Goal: Information Seeking & Learning: Compare options

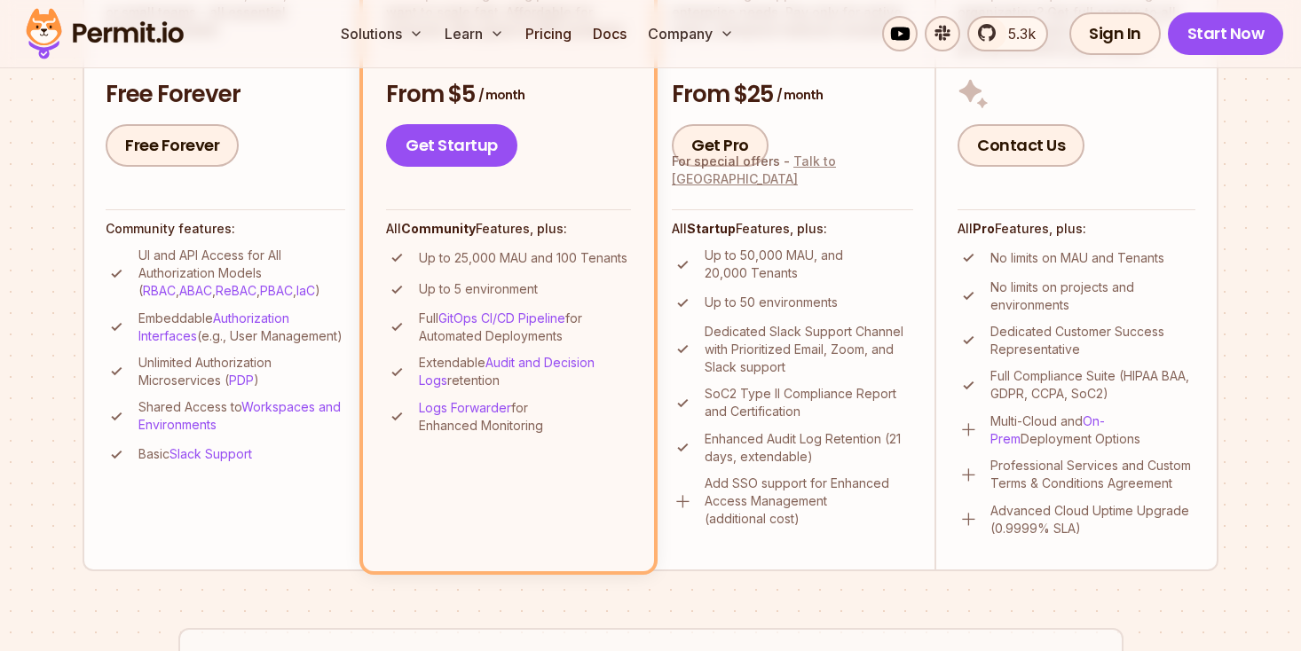
scroll to position [1227, 0]
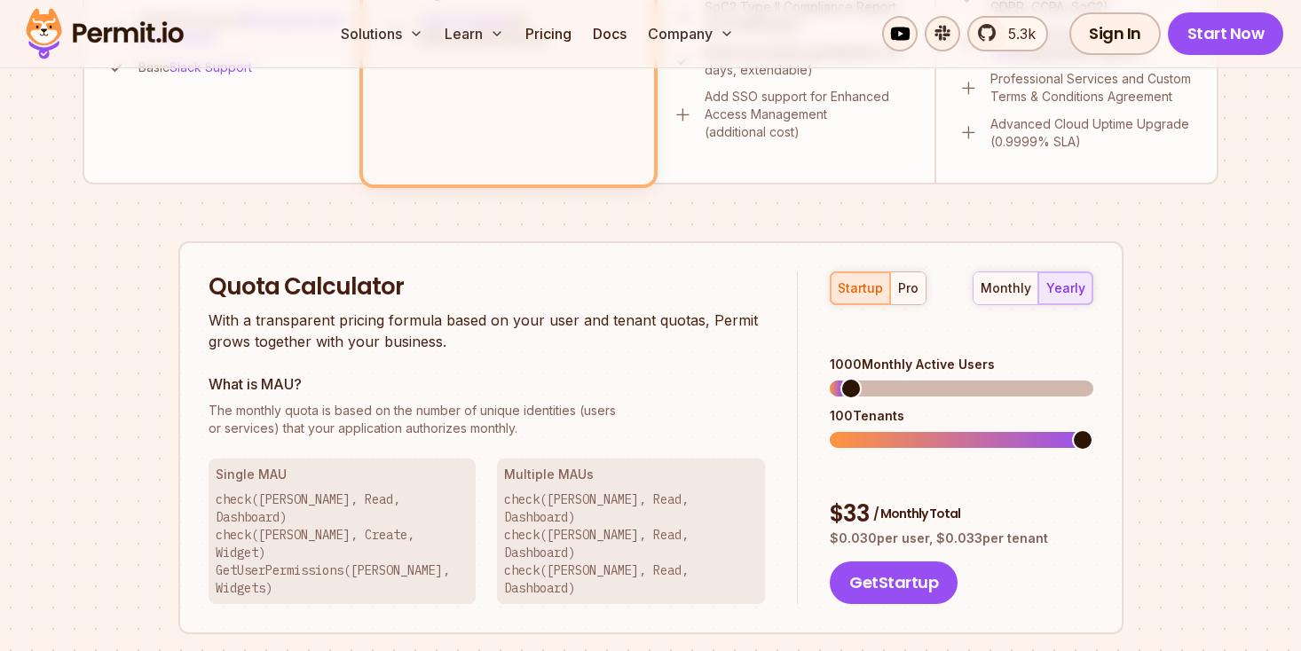
scroll to position [953, 0]
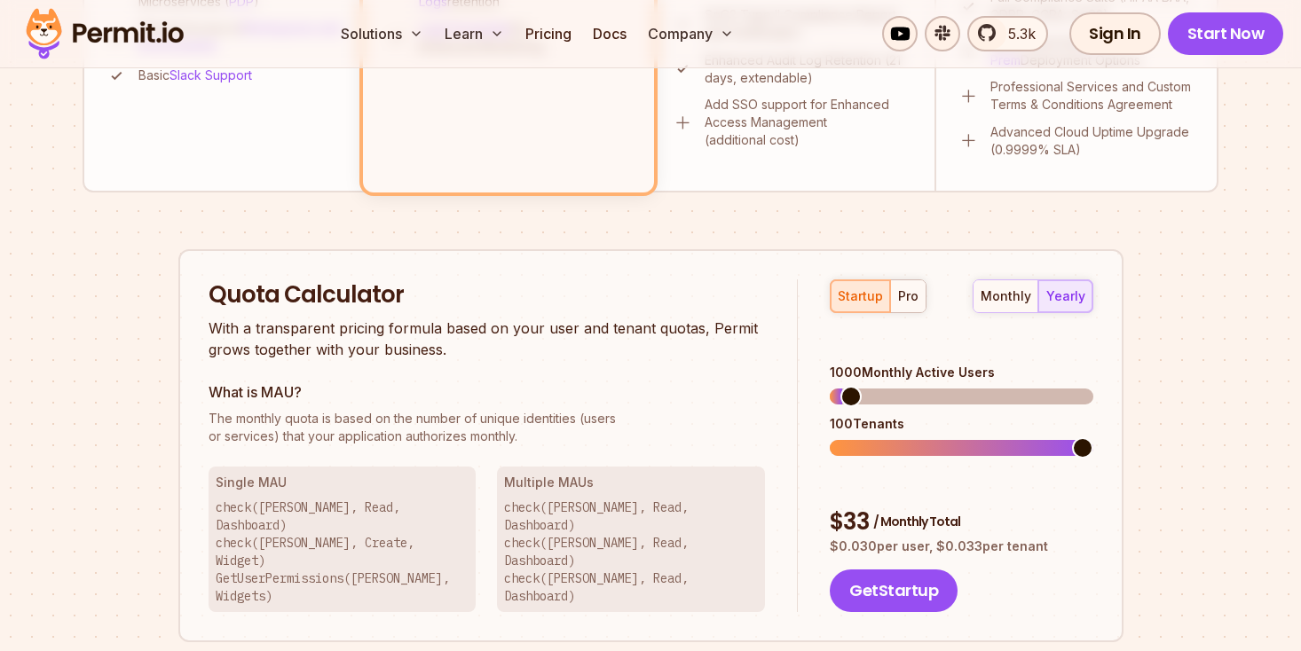
click at [865, 295] on div "startup pro" at bounding box center [878, 296] width 97 height 34
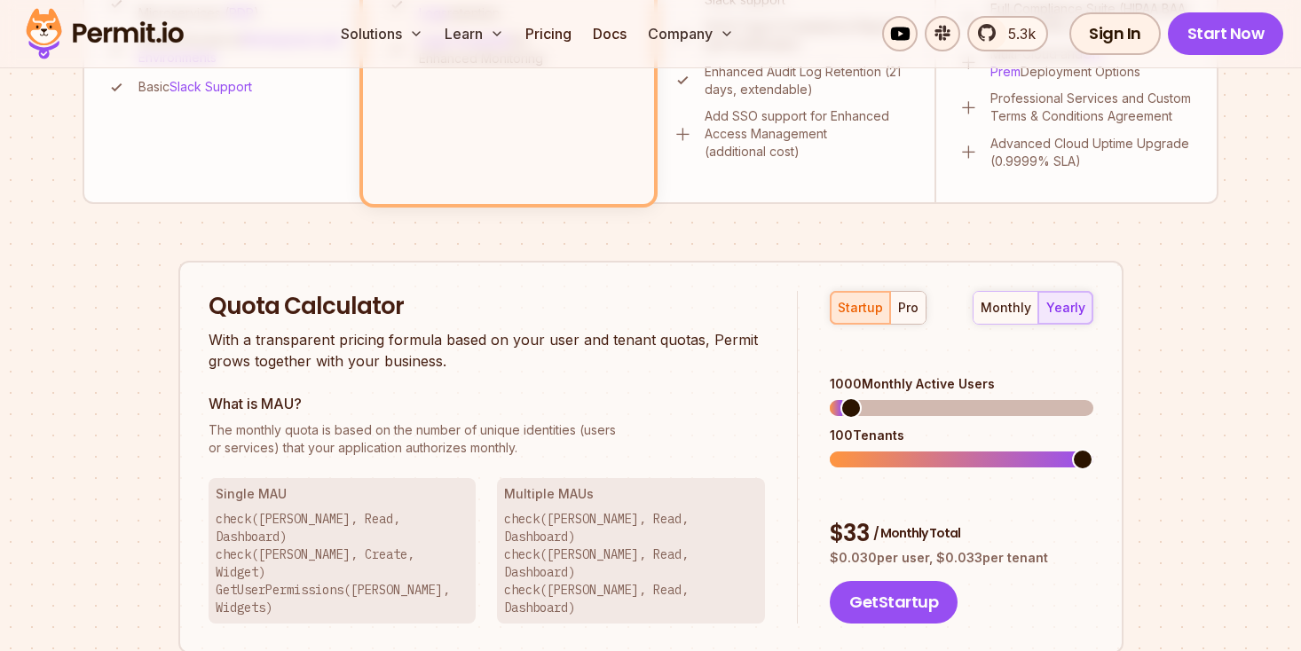
scroll to position [944, 0]
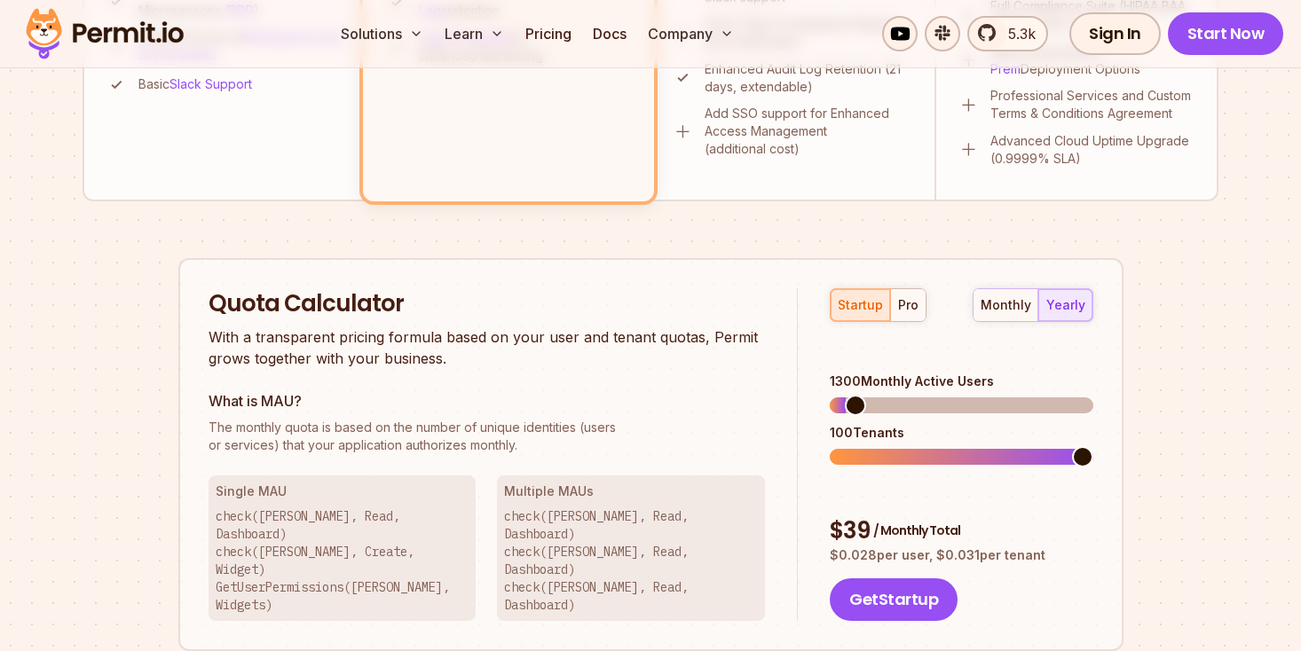
click at [846, 395] on span at bounding box center [855, 405] width 21 height 21
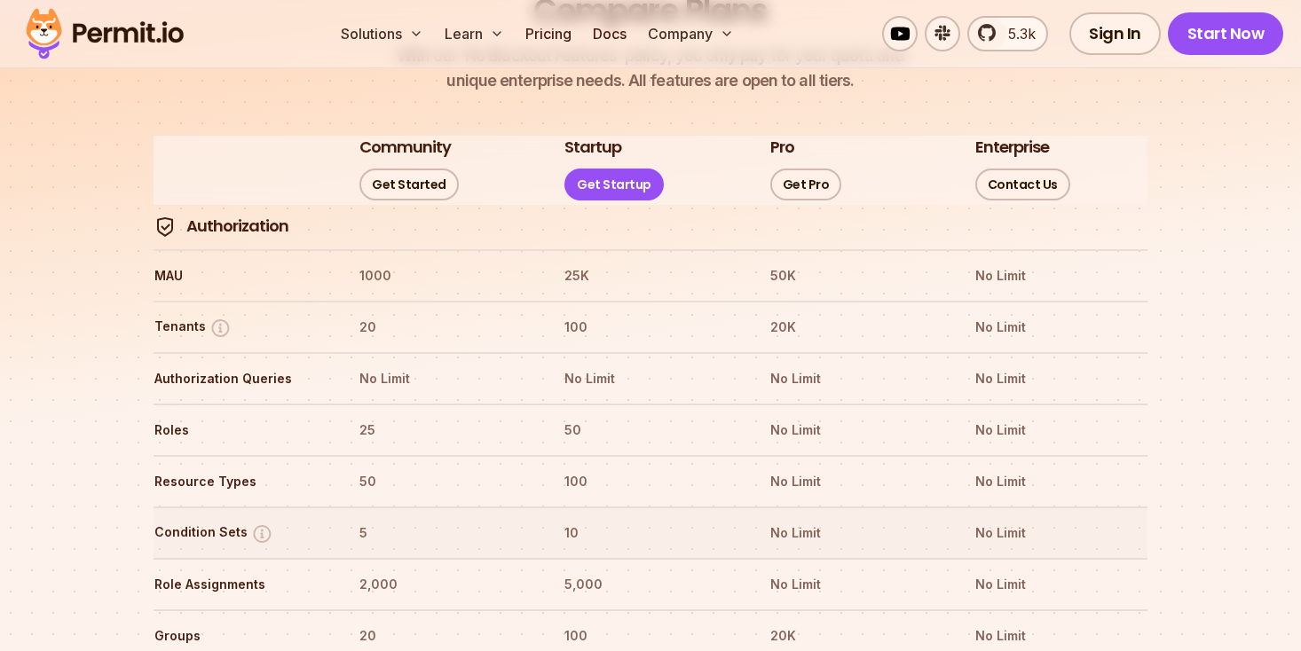
scroll to position [2053, 0]
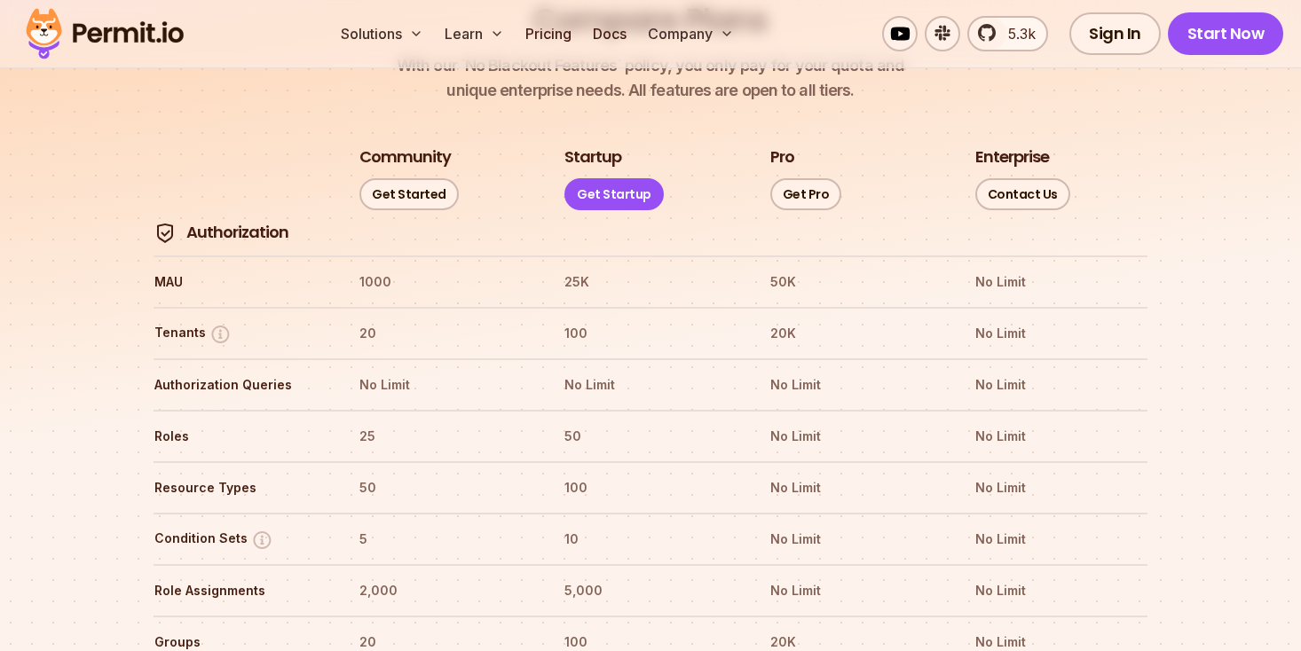
click at [778, 146] on h3 "Pro" at bounding box center [782, 157] width 24 height 22
click at [589, 146] on h3 "Startup" at bounding box center [592, 157] width 57 height 22
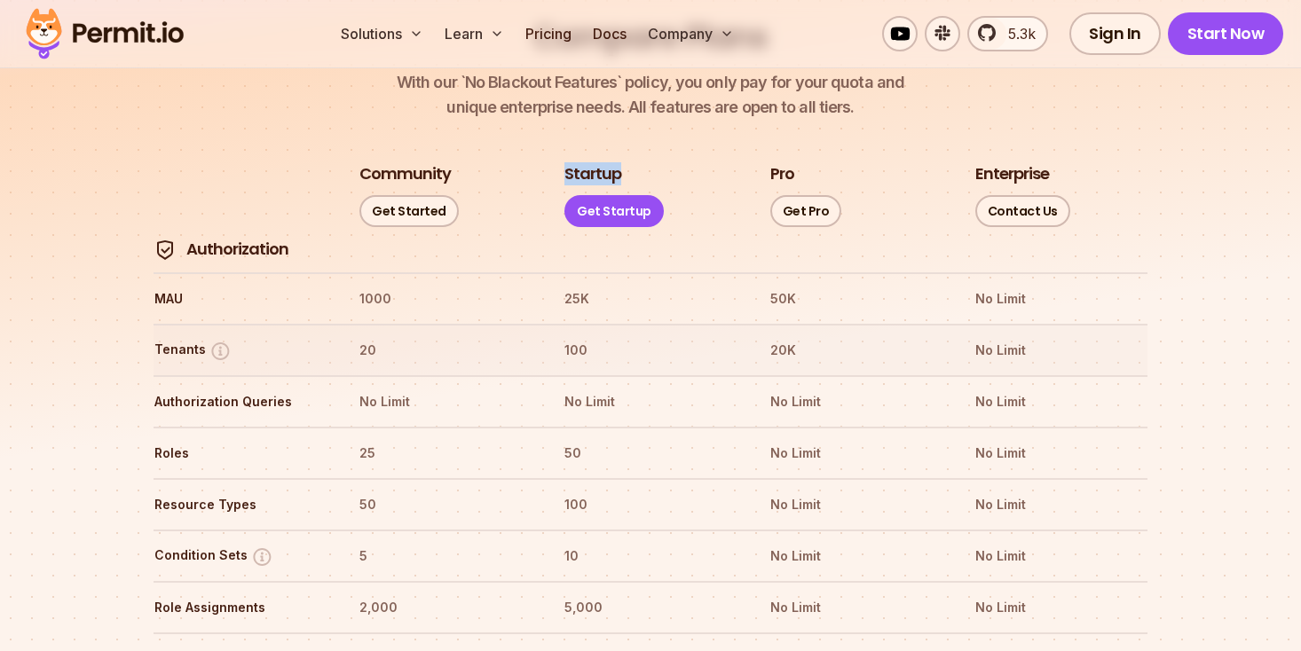
scroll to position [2029, 0]
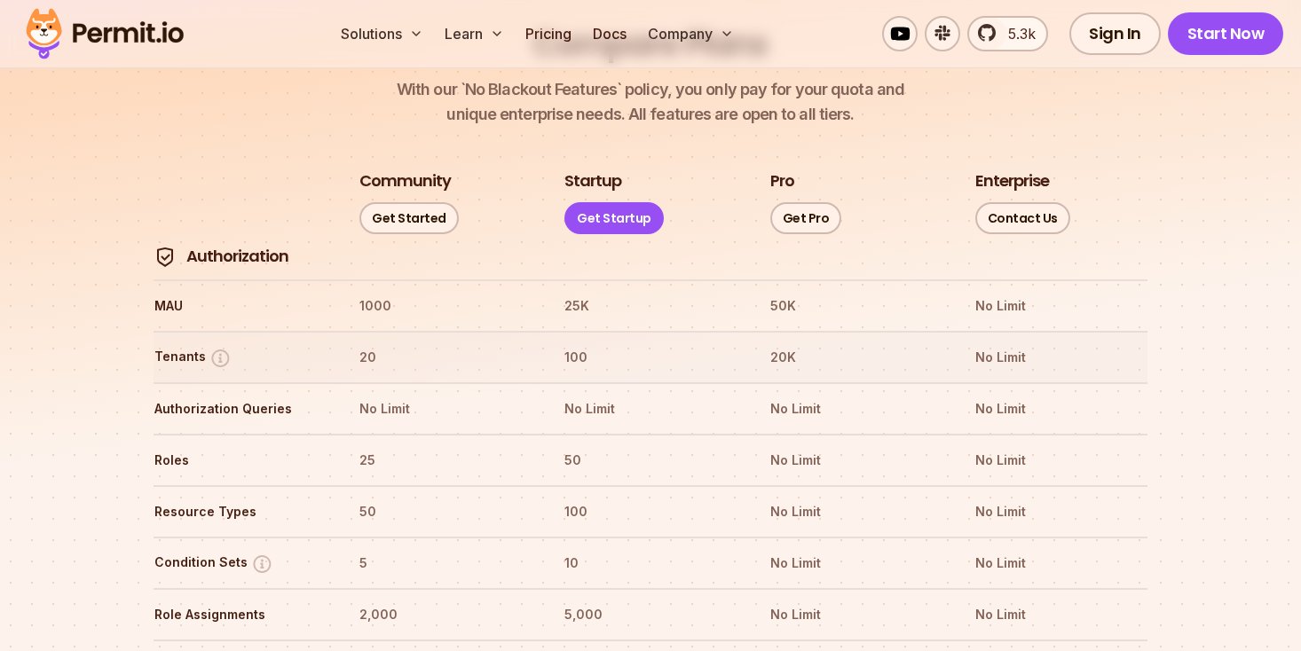
click at [577, 343] on th "100" at bounding box center [649, 357] width 173 height 28
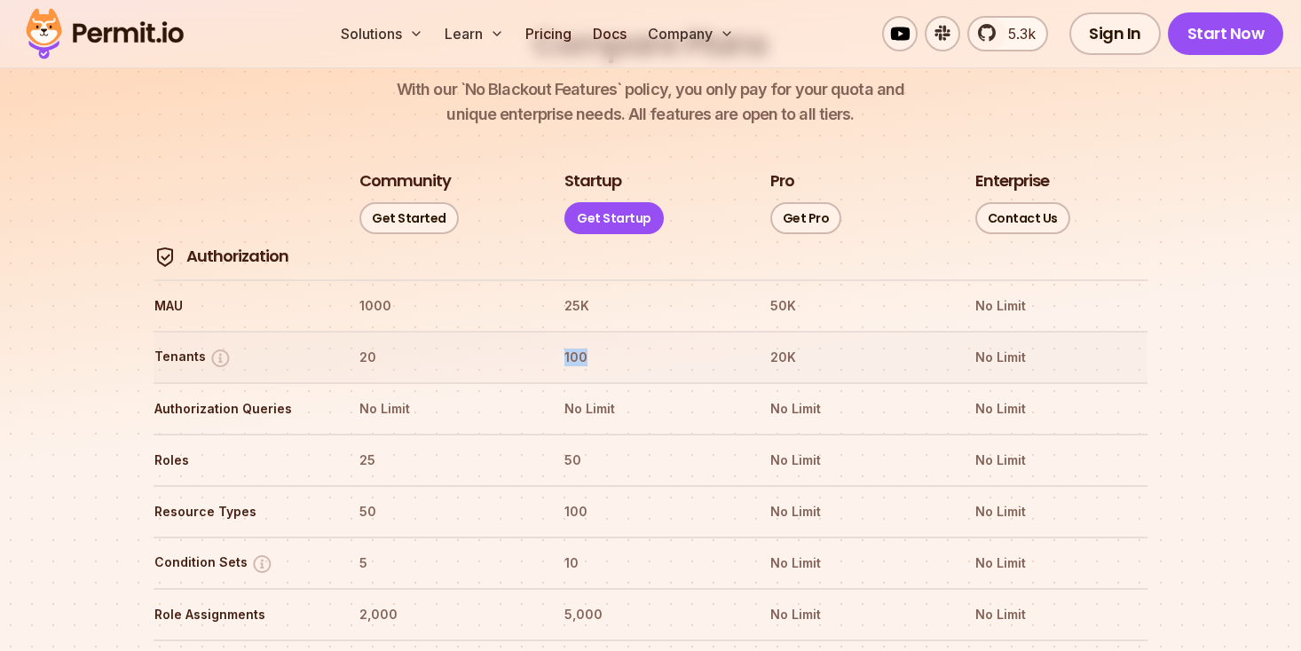
click at [577, 343] on th "100" at bounding box center [649, 357] width 173 height 28
drag, startPoint x: 767, startPoint y: 308, endPoint x: 828, endPoint y: 315, distance: 60.7
click at [828, 331] on tr "Tenants 20 100 20K No Limit" at bounding box center [650, 356] width 994 height 51
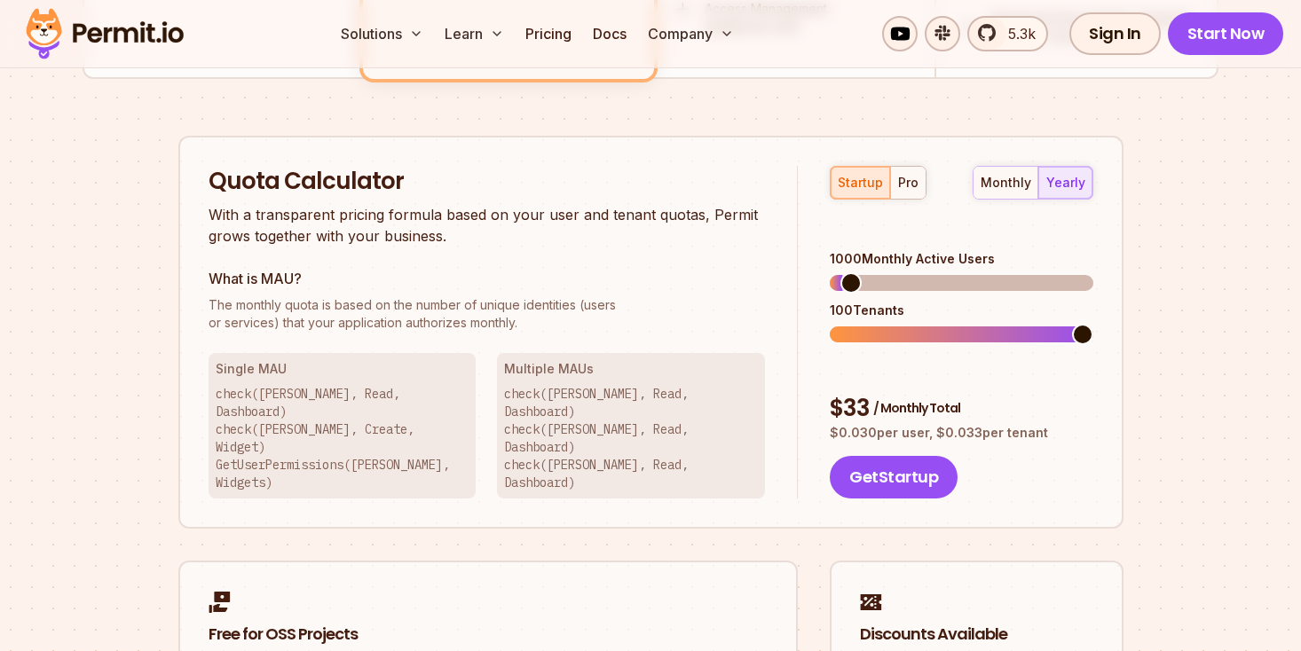
scroll to position [1069, 0]
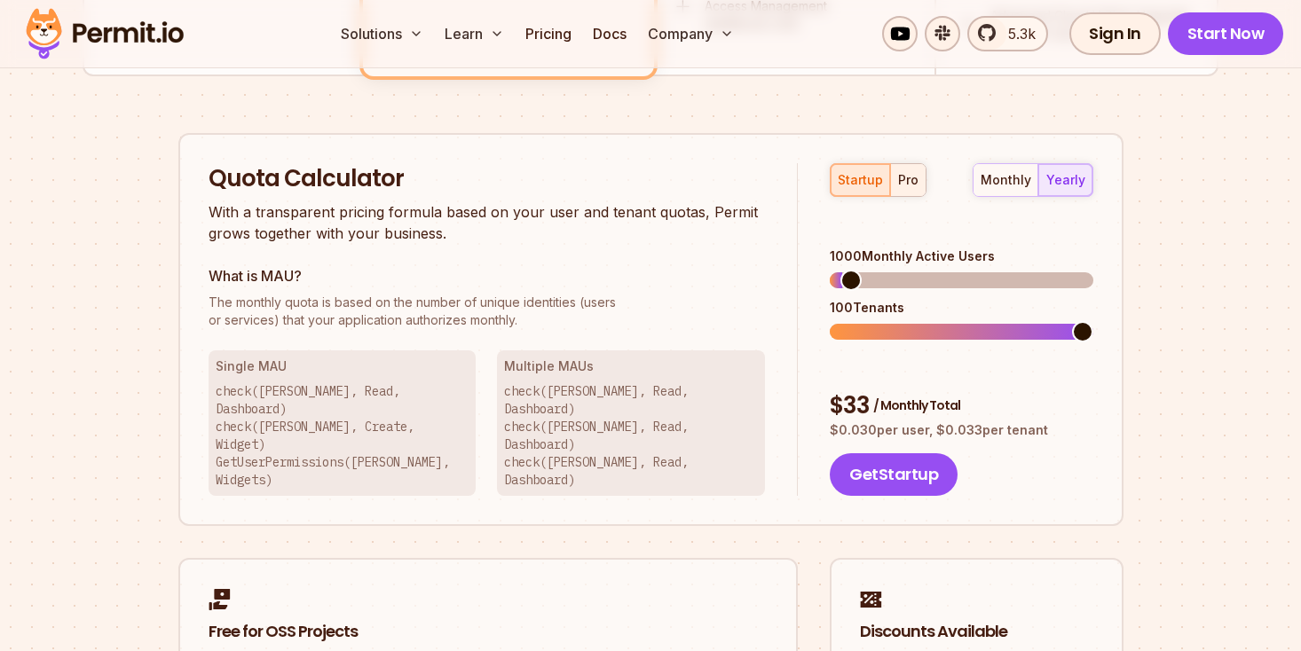
click at [909, 177] on div "pro" at bounding box center [908, 180] width 20 height 18
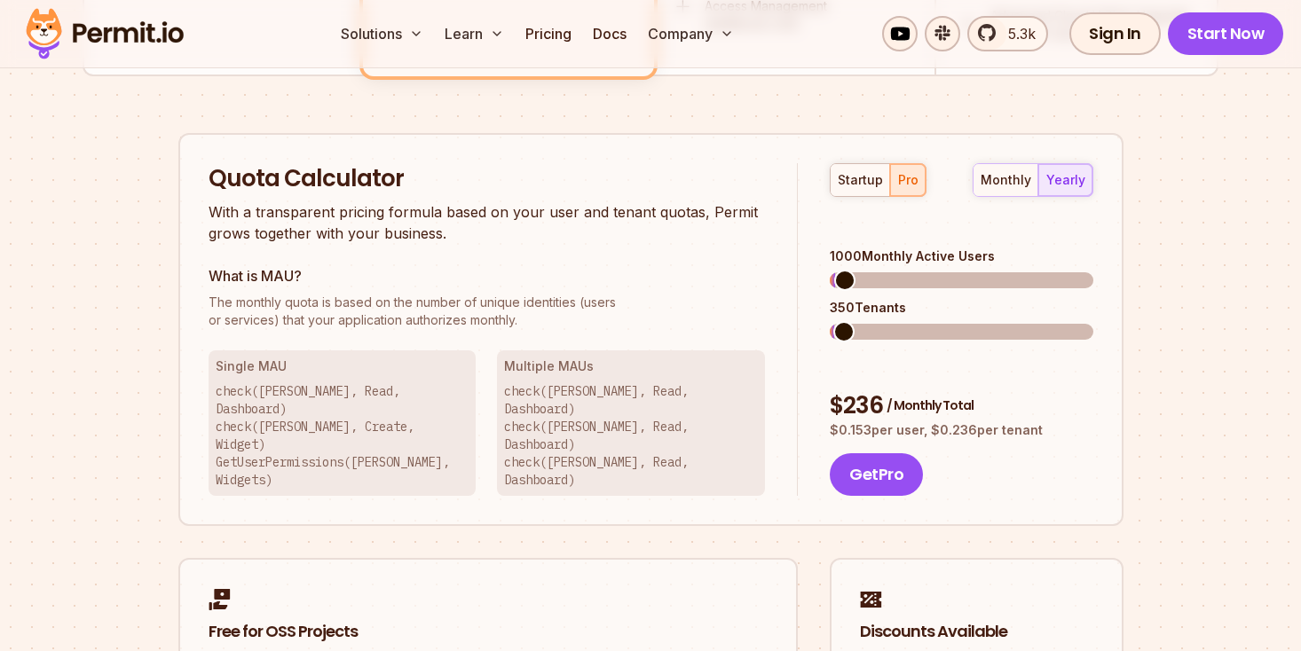
click at [834, 270] on span at bounding box center [844, 280] width 21 height 21
click at [830, 321] on span at bounding box center [840, 331] width 21 height 21
click at [831, 270] on span at bounding box center [841, 280] width 21 height 21
click at [830, 321] on span at bounding box center [840, 331] width 21 height 21
click at [830, 270] on span at bounding box center [840, 280] width 21 height 21
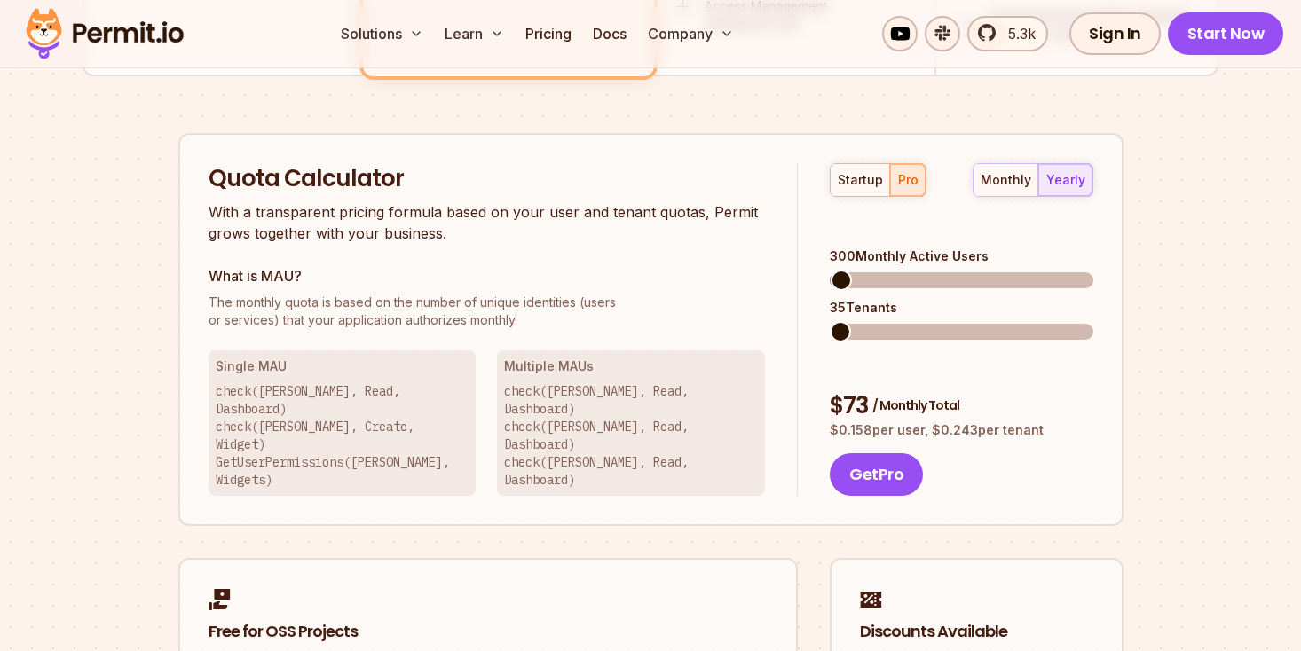
click at [830, 321] on span at bounding box center [840, 331] width 21 height 21
click at [834, 270] on span at bounding box center [844, 280] width 21 height 21
click at [830, 321] on span at bounding box center [840, 331] width 21 height 21
click at [869, 321] on span at bounding box center [876, 331] width 21 height 21
click at [872, 324] on span at bounding box center [961, 332] width 263 height 16
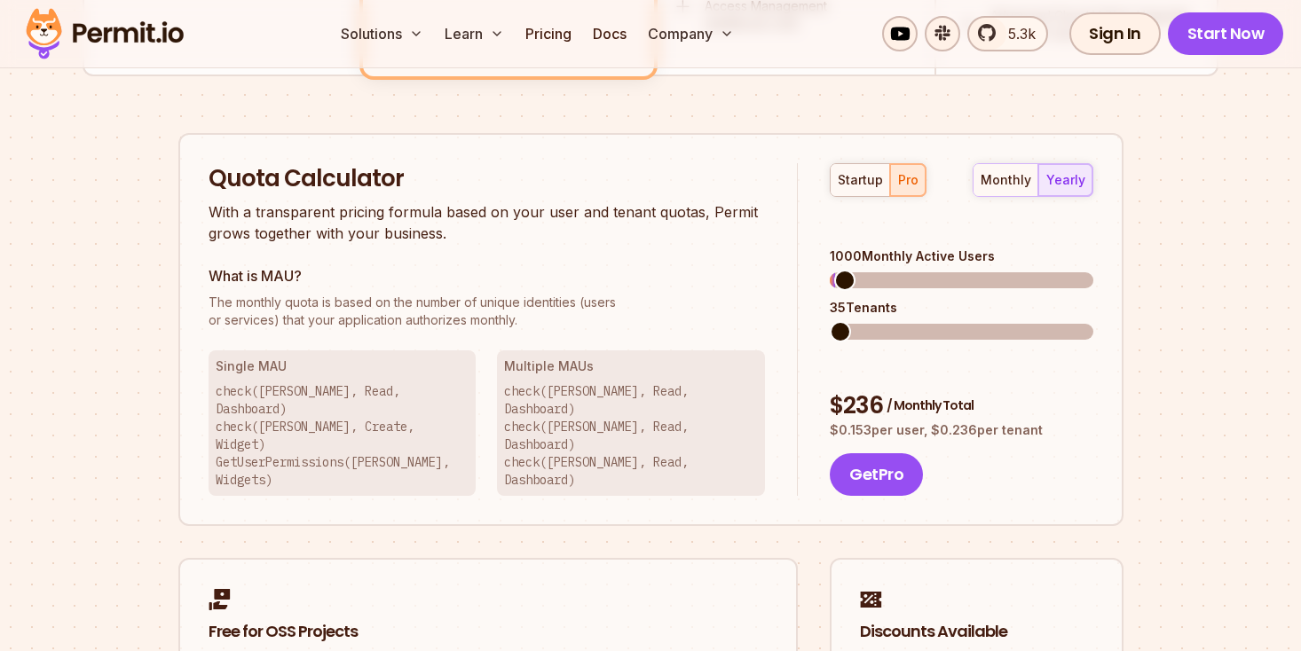
click at [830, 324] on span at bounding box center [961, 332] width 263 height 16
click at [836, 321] on span at bounding box center [846, 331] width 21 height 21
click at [831, 321] on span at bounding box center [841, 331] width 21 height 21
click at [815, 310] on div "startup pro monthly yearly 1000 Monthly Active Users 35 Tenants $ 236 / Monthly…" at bounding box center [945, 330] width 295 height 334
click at [831, 321] on span at bounding box center [841, 331] width 21 height 21
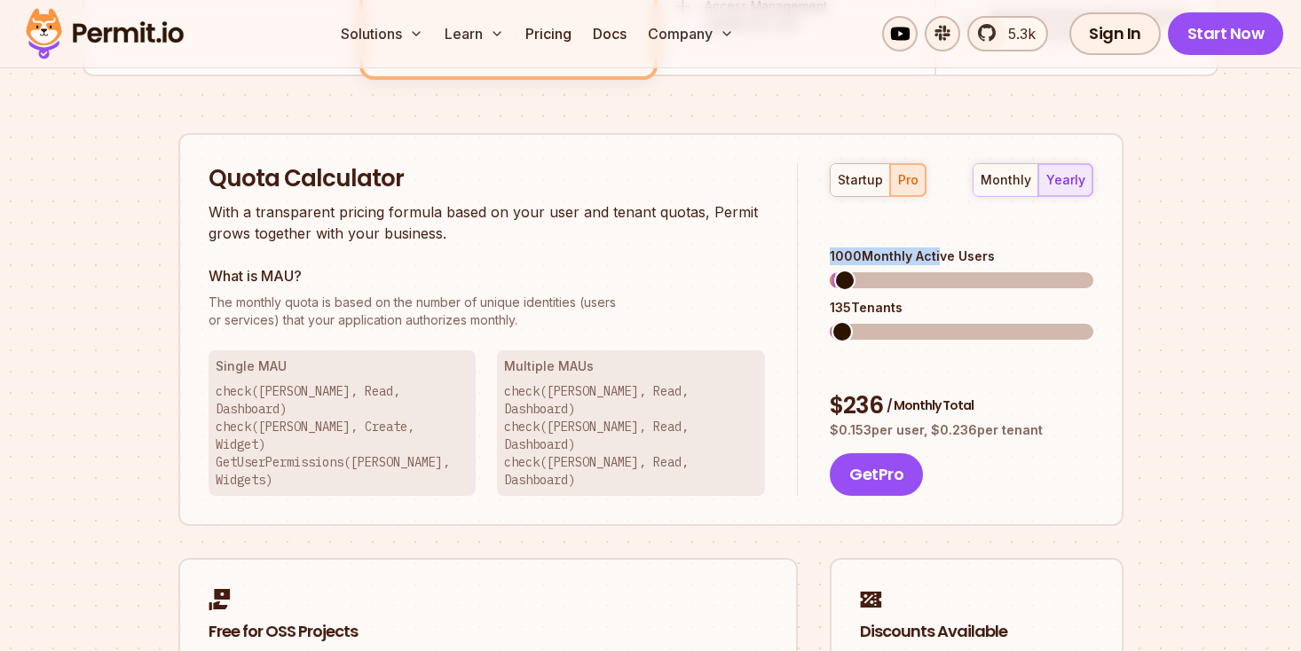
drag, startPoint x: 830, startPoint y: 226, endPoint x: 935, endPoint y: 230, distance: 104.8
click at [935, 248] on div "1000 Monthly Active Users" at bounding box center [961, 257] width 263 height 18
click at [831, 270] on span at bounding box center [841, 280] width 21 height 21
click at [831, 321] on span at bounding box center [841, 331] width 21 height 21
click at [834, 270] on span at bounding box center [844, 280] width 21 height 21
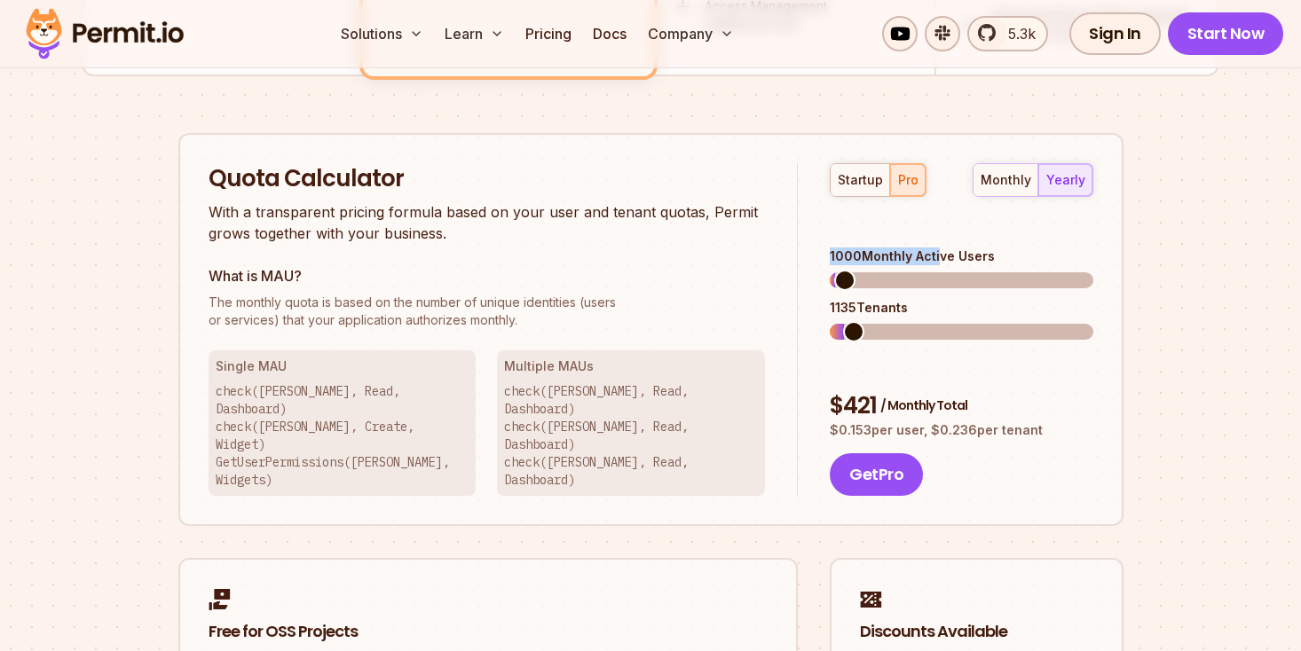
click at [844, 321] on span at bounding box center [853, 331] width 21 height 21
click at [844, 270] on span at bounding box center [844, 280] width 21 height 21
click at [831, 321] on span at bounding box center [841, 331] width 21 height 21
click at [1018, 173] on div "monthly" at bounding box center [1005, 180] width 51 height 18
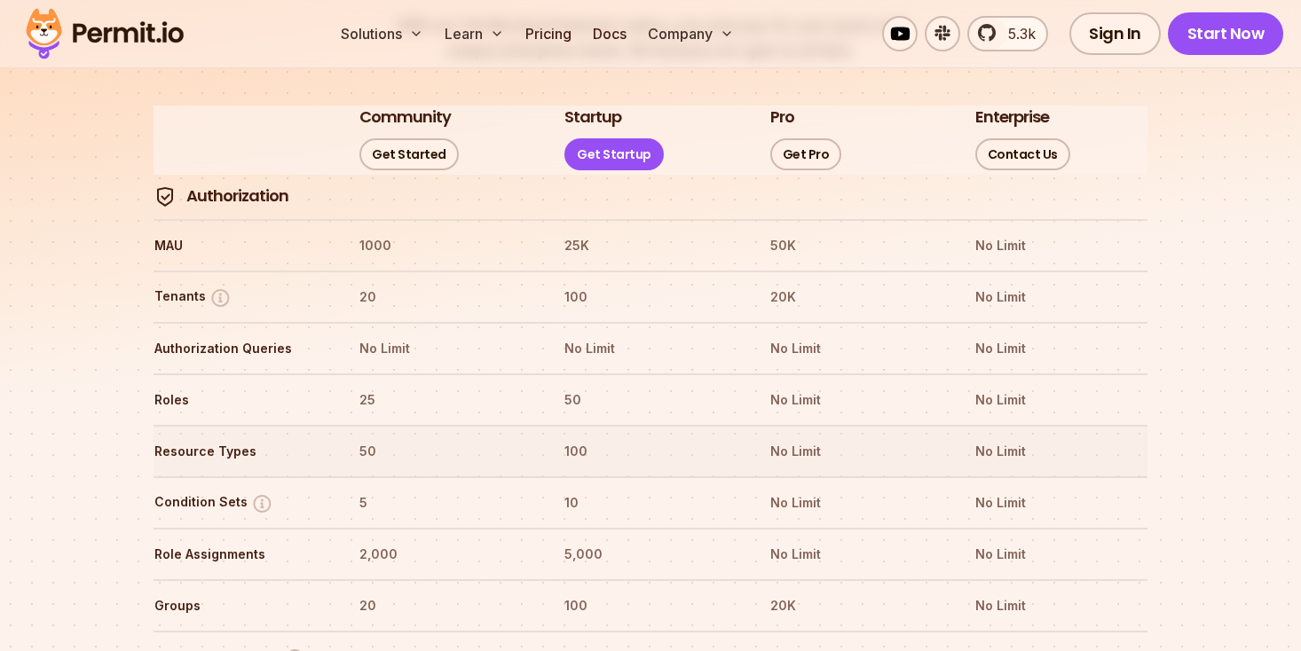
scroll to position [2112, 0]
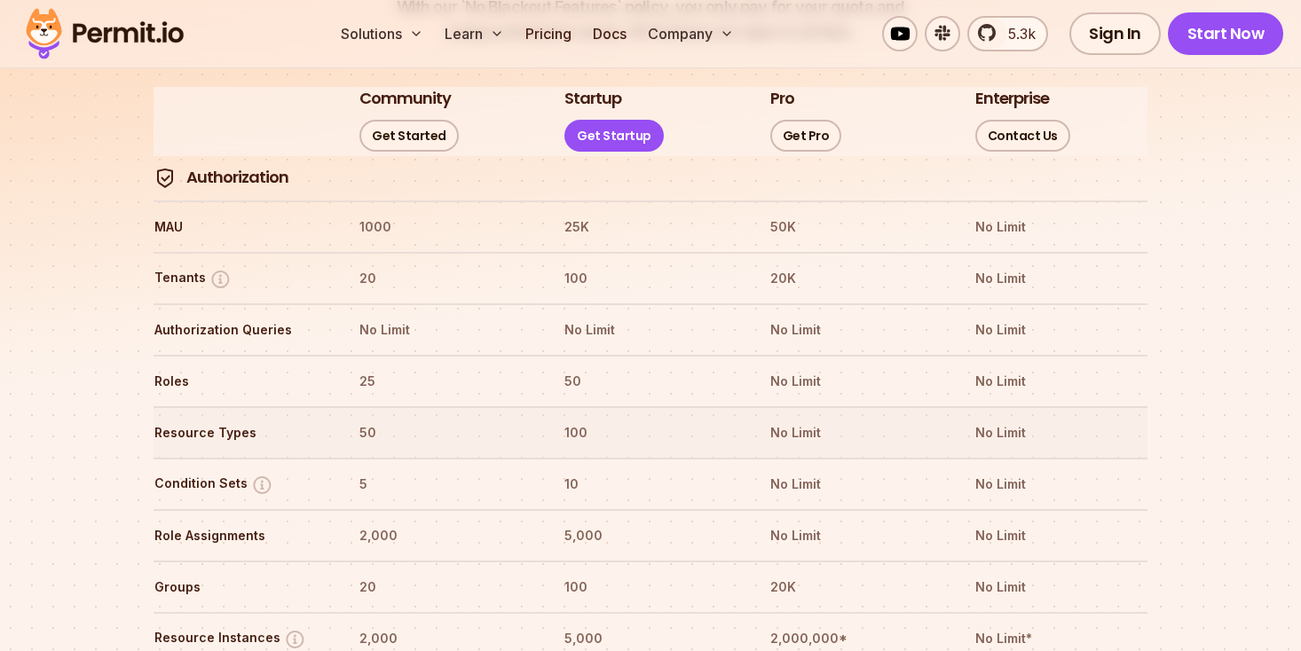
click at [860, 406] on tr "Resource Types 50 100 No Limit No Limit" at bounding box center [650, 431] width 994 height 51
click at [258, 474] on img at bounding box center [262, 485] width 22 height 22
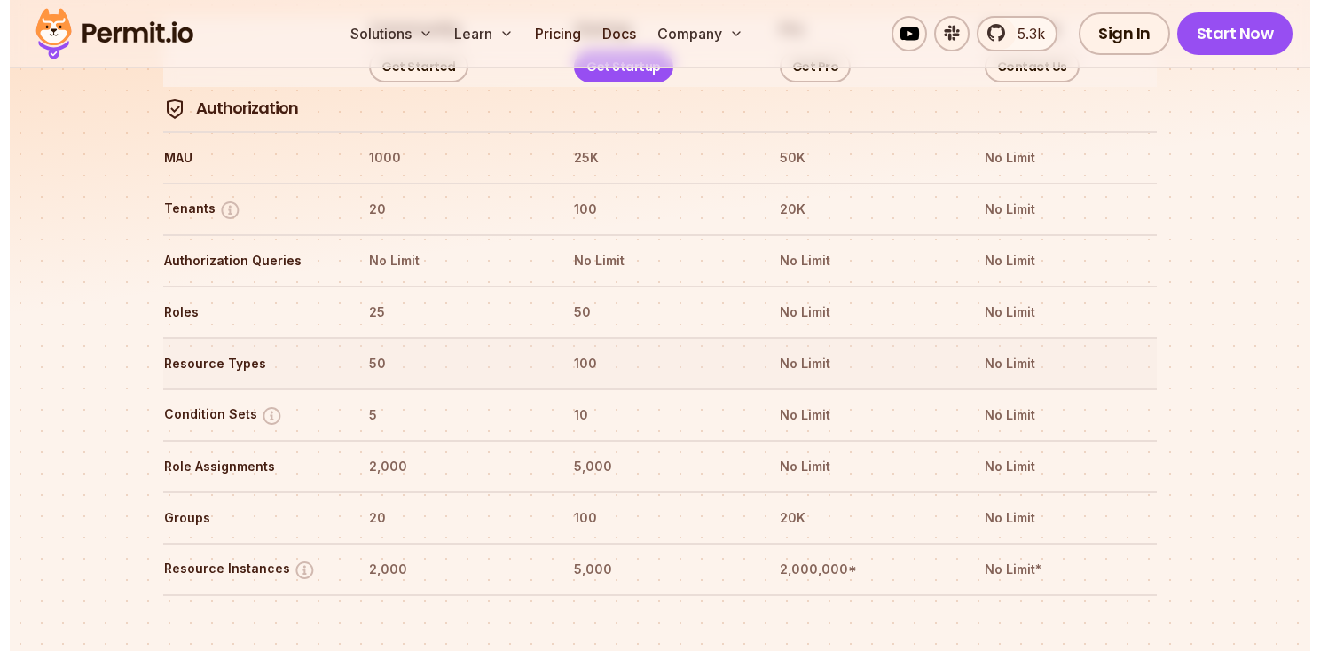
scroll to position [2178, 0]
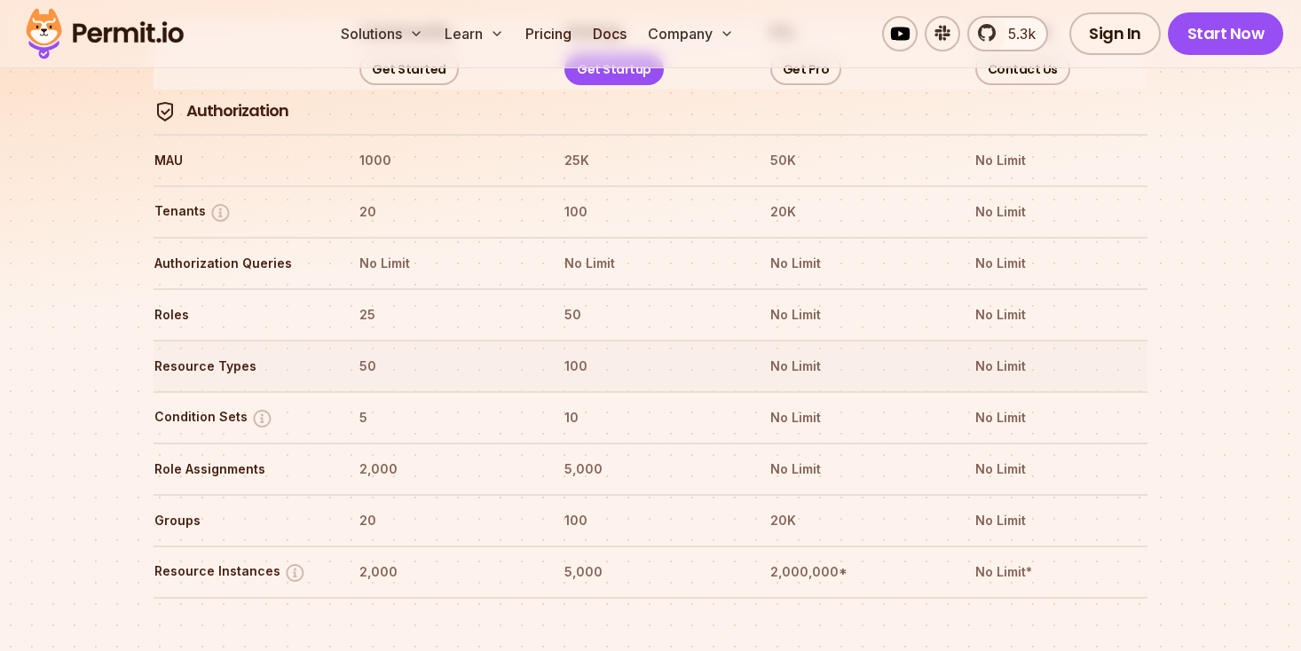
click at [862, 352] on th "No Limit" at bounding box center [855, 366] width 173 height 28
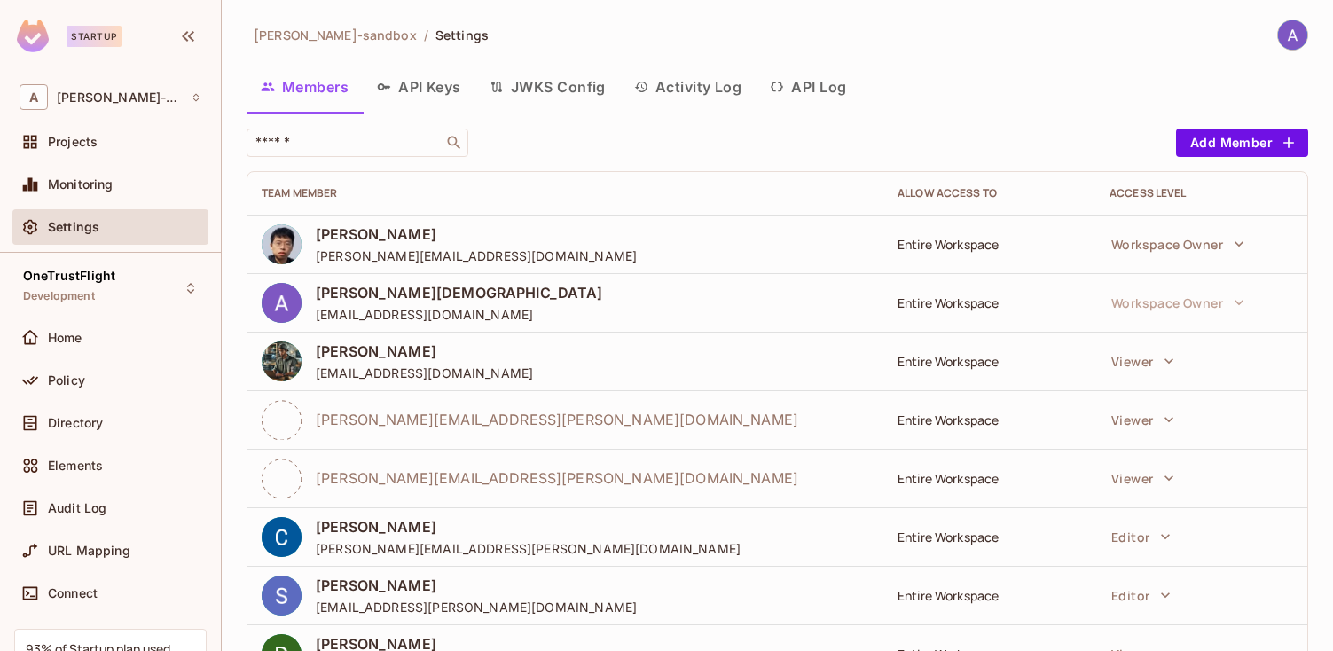
scroll to position [45, 0]
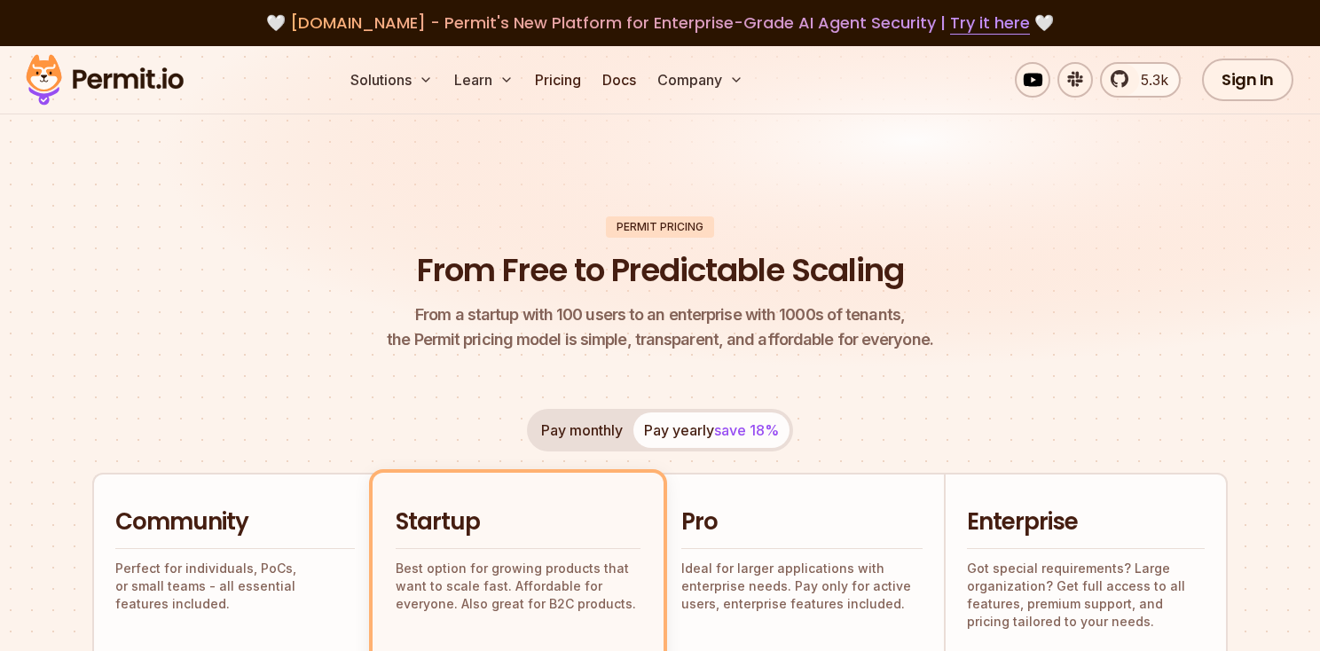
click at [551, 98] on div "Solutions Learn Pricing Docs Company 5.3k Sign In Start Now" at bounding box center [660, 80] width 1320 height 68
click at [552, 85] on link "Pricing" at bounding box center [558, 79] width 60 height 35
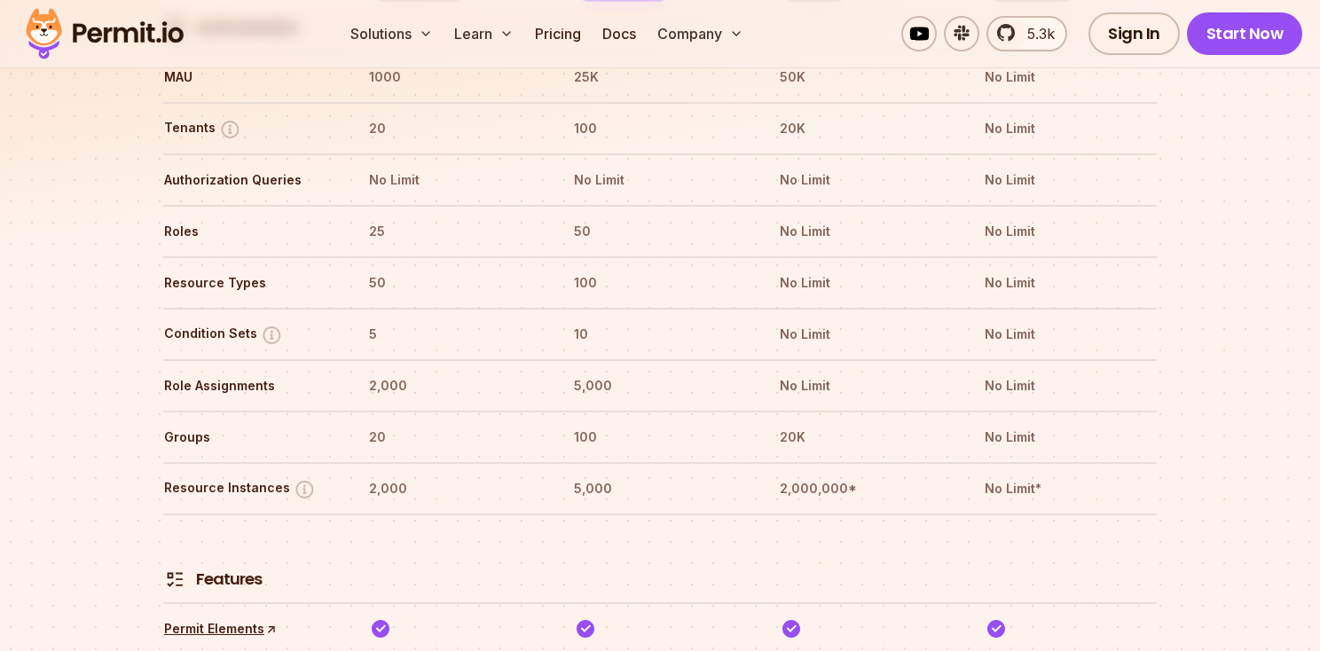
scroll to position [2259, 0]
